Goal: Information Seeking & Learning: Learn about a topic

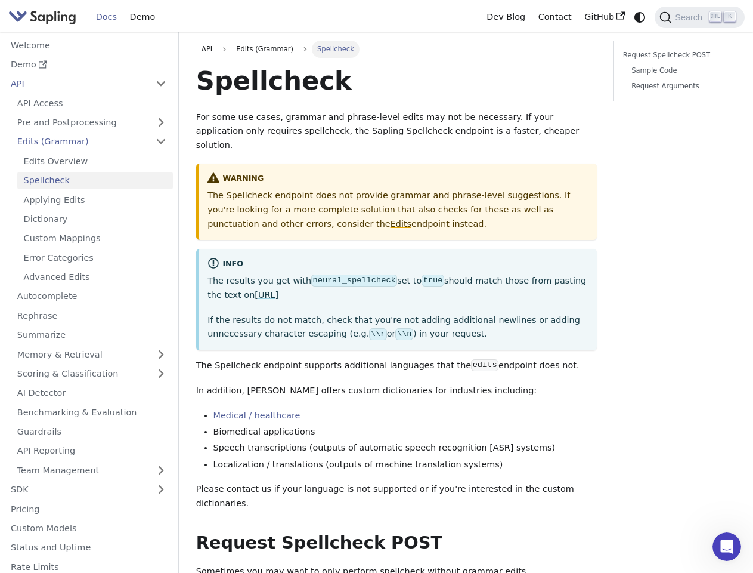
click at [376, 286] on p "The results you get with neural_spellcheck set to true should match those from …" at bounding box center [398, 288] width 381 height 29
click at [640, 17] on icon "Switch between dark and light mode (currently system mode)" at bounding box center [640, 17] width 11 height 11
click at [700, 17] on span "Search" at bounding box center [691, 18] width 38 height 10
click at [160, 84] on button "Collapse sidebar category 'API'" at bounding box center [161, 83] width 24 height 17
click at [91, 122] on link "Pre and Postprocessing" at bounding box center [92, 122] width 162 height 17
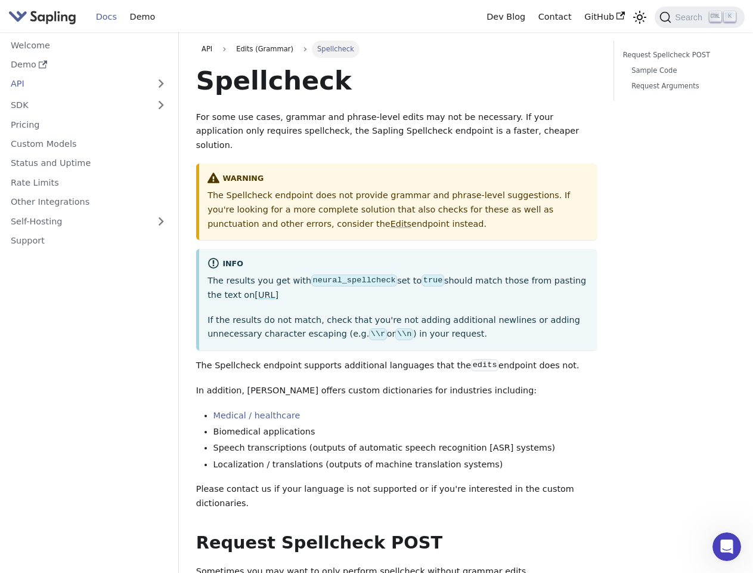
click at [91, 141] on link "Edits (Grammar)" at bounding box center [92, 143] width 162 height 17
click at [91, 354] on nav "Welcome Demo API API Access Pre and Postprocessing Preprocessing Postprocessing…" at bounding box center [89, 302] width 179 height 540
click at [91, 373] on nav "Welcome Demo API API Access Pre and Postprocessing Preprocessing Postprocessing…" at bounding box center [89, 302] width 179 height 540
click at [91, 469] on nav "Welcome Demo API API Access Pre and Postprocessing Preprocessing Postprocessing…" at bounding box center [89, 302] width 179 height 540
click at [160, 489] on nav "Welcome Demo API API Access Pre and Postprocessing Preprocessing Postprocessing…" at bounding box center [89, 302] width 179 height 540
